Goal: Information Seeking & Learning: Find specific fact

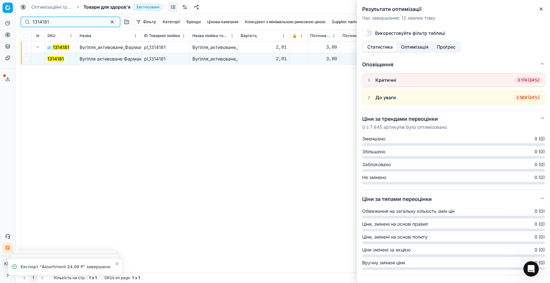
drag, startPoint x: 46, startPoint y: 19, endPoint x: 18, endPoint y: 17, distance: 27.7
click at [18, 17] on div "1314181 Фільтр Категорії [PERSON_NAME] кампанія Конкурент з мінімальною ринково…" at bounding box center [282, 148] width 534 height 269
paste input "705148"
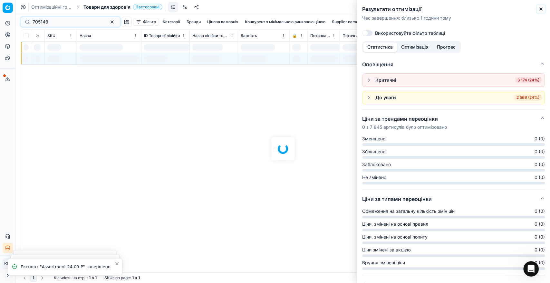
click at [541, 10] on icon "button" at bounding box center [540, 8] width 5 height 5
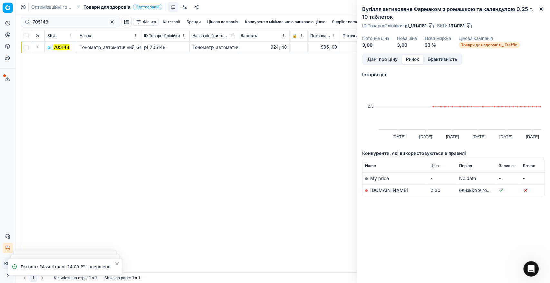
click at [39, 45] on button "Expand" at bounding box center [38, 47] width 8 height 8
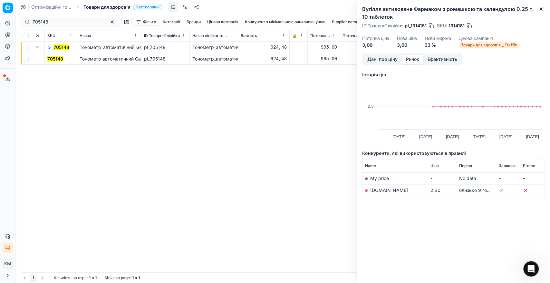
click at [54, 60] on mark "705148" at bounding box center [55, 58] width 16 height 5
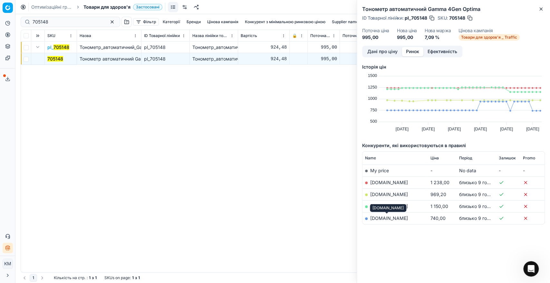
click at [389, 218] on link "[DOMAIN_NAME]" at bounding box center [389, 217] width 38 height 5
drag, startPoint x: 51, startPoint y: 20, endPoint x: 22, endPoint y: 16, distance: 29.2
click at [22, 16] on div "705148 Фільтр Категорії [PERSON_NAME] кампанія Конкурент з мінімальною ринковою…" at bounding box center [283, 21] width 524 height 15
paste input "62"
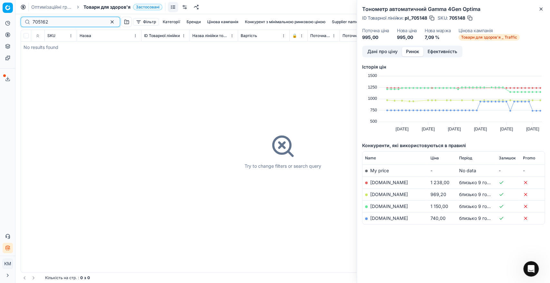
drag, startPoint x: 33, startPoint y: 23, endPoint x: 27, endPoint y: 23, distance: 5.8
click at [27, 23] on div "705162" at bounding box center [71, 22] width 100 height 10
type input "705162"
click at [59, 19] on input "705162" at bounding box center [68, 22] width 71 height 6
drag, startPoint x: 67, startPoint y: 21, endPoint x: 0, endPoint y: 21, distance: 67.0
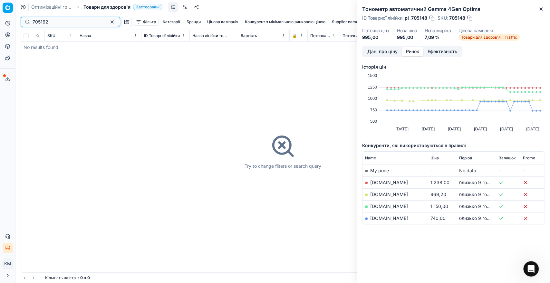
click at [0, 21] on div "Pricing platform Аналітика Цінова оптимізація Асортимент продукції Шаблони Серв…" at bounding box center [275, 141] width 550 height 283
